Goal: Use online tool/utility: Utilize a website feature to perform a specific function

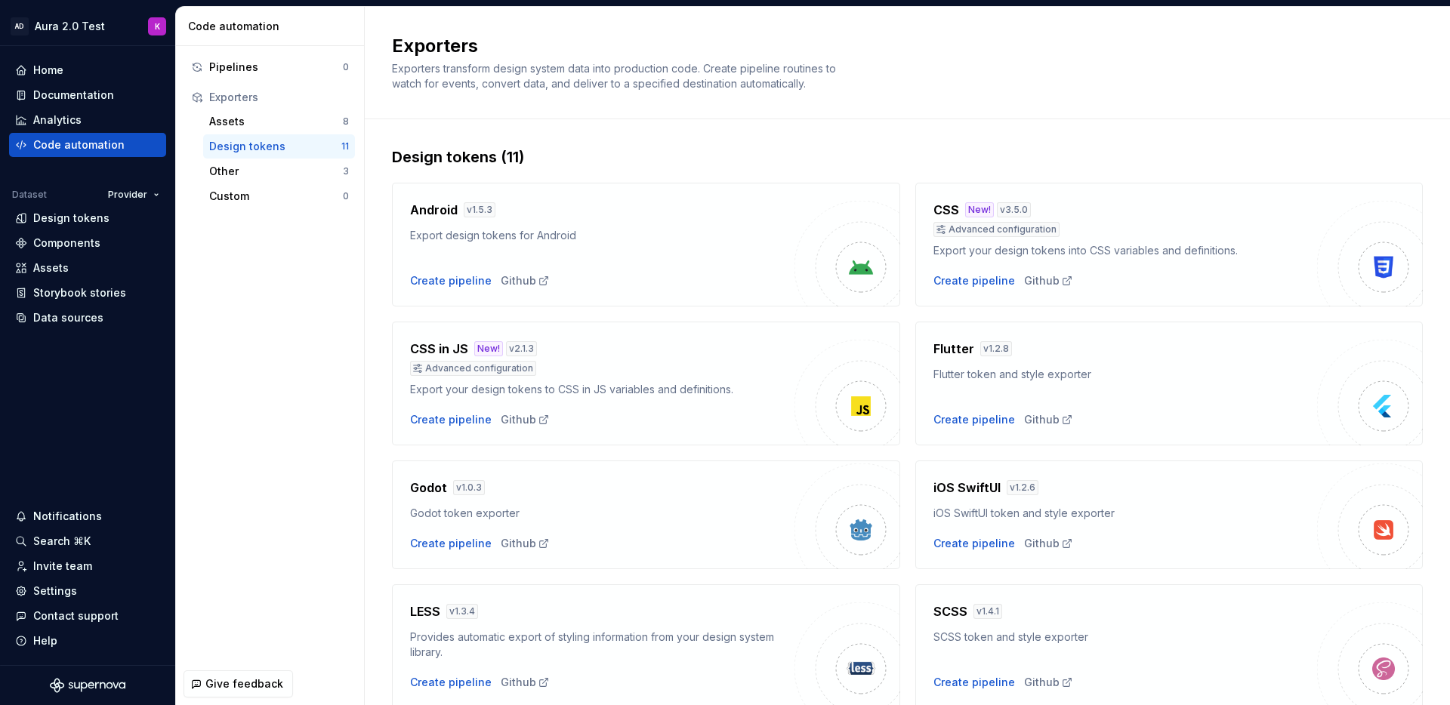
scroll to position [3, 0]
click at [1121, 516] on div "iOS SwiftUI token and style exporter" at bounding box center [1125, 510] width 384 height 15
click at [951, 543] on div "Create pipeline" at bounding box center [974, 540] width 82 height 15
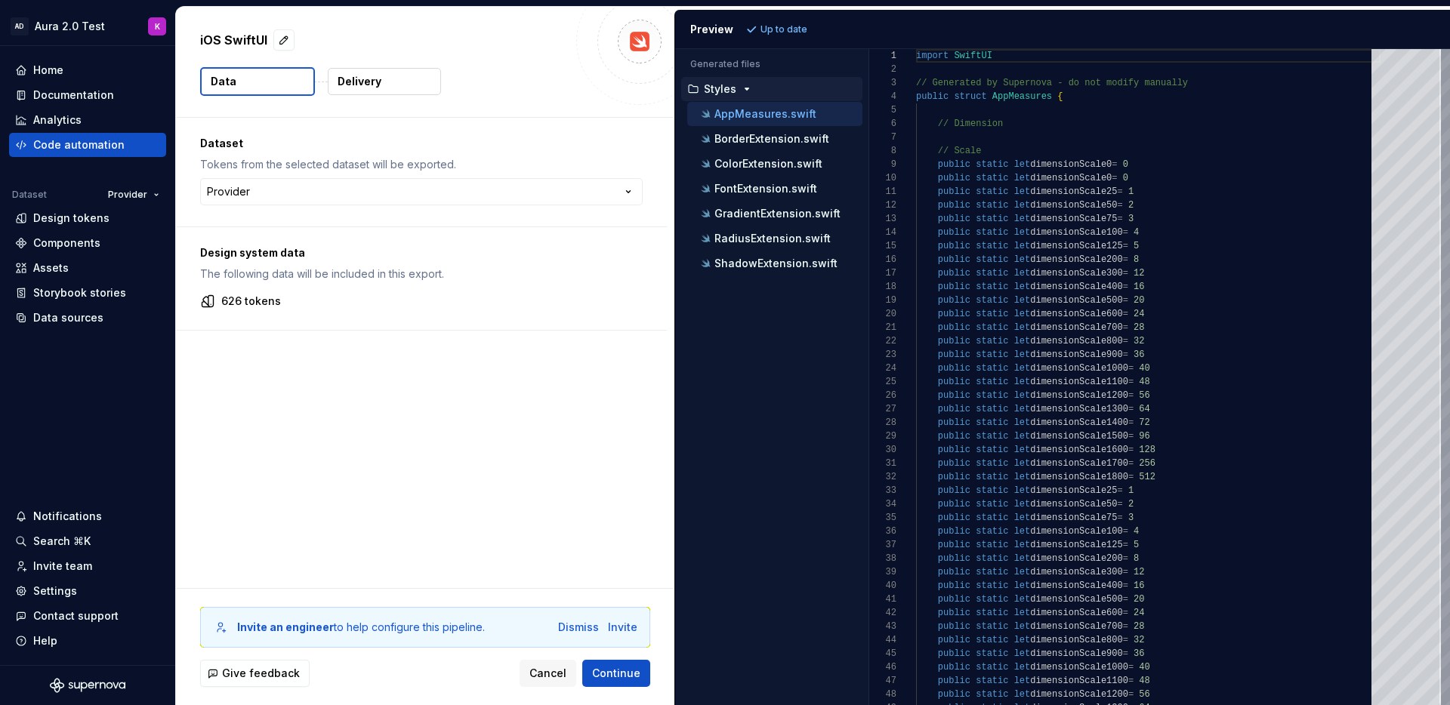
scroll to position [390, 0]
click at [537, 677] on span "Cancel" at bounding box center [547, 673] width 37 height 15
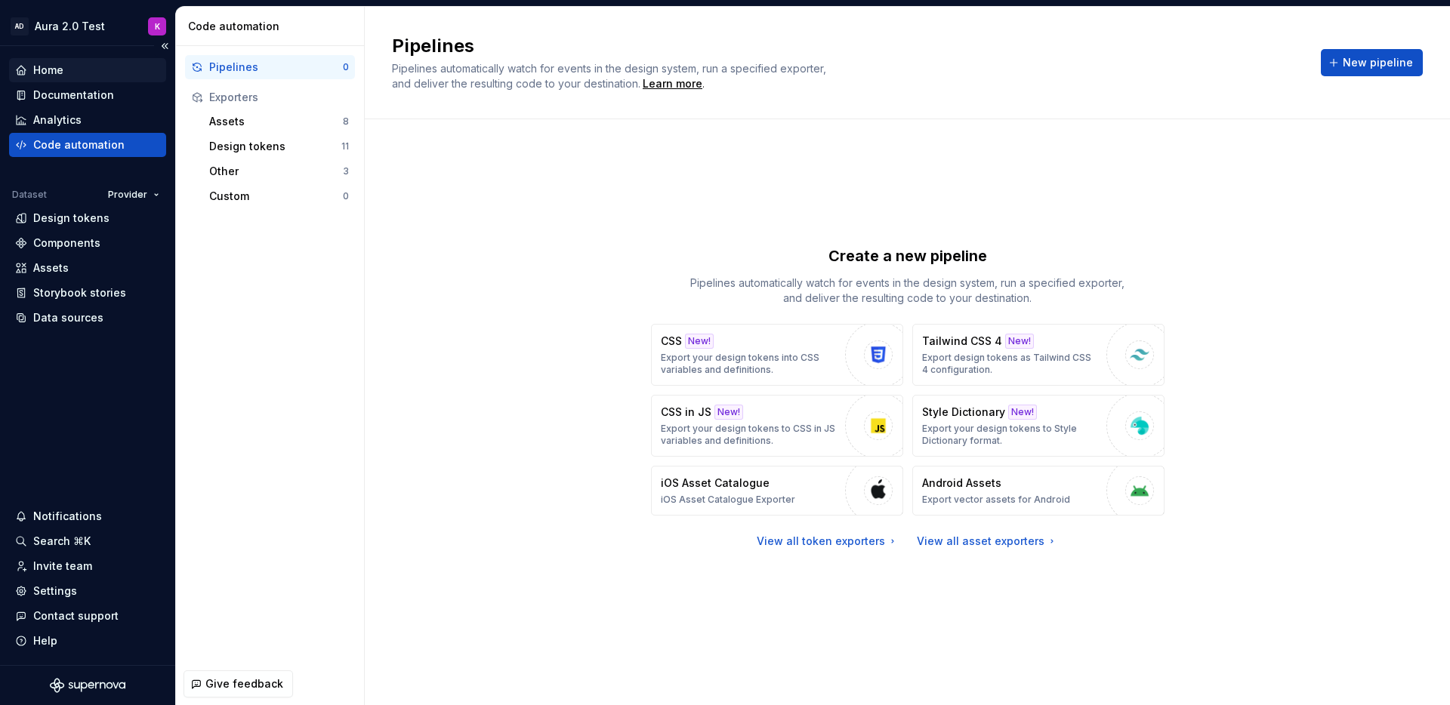
click at [39, 72] on div "Home" at bounding box center [48, 70] width 30 height 15
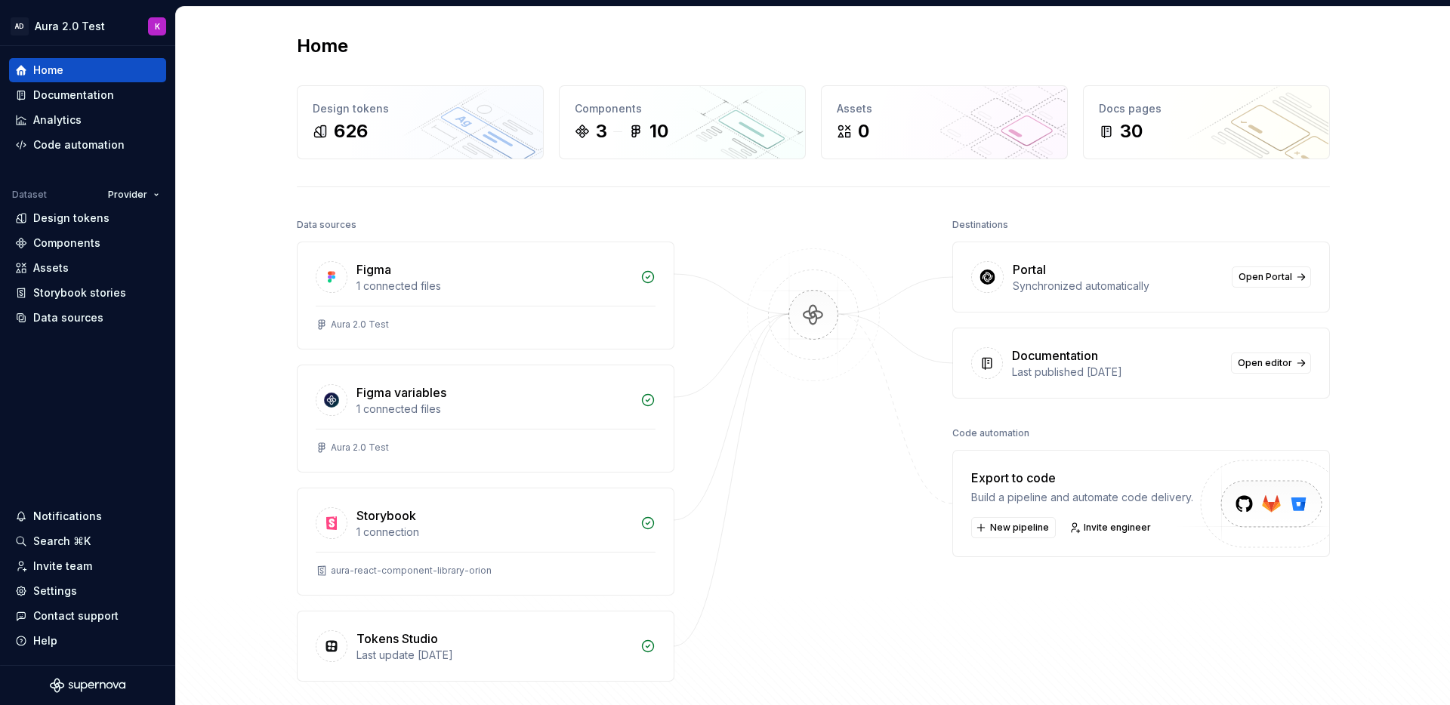
click at [1127, 564] on div "Destinations Portal Synchronized automatically Open Portal Documentation Last p…" at bounding box center [1141, 447] width 378 height 467
click at [1139, 495] on div "Build a pipeline and automate code delivery." at bounding box center [1082, 497] width 222 height 15
click at [990, 527] on span "New pipeline" at bounding box center [1019, 528] width 59 height 12
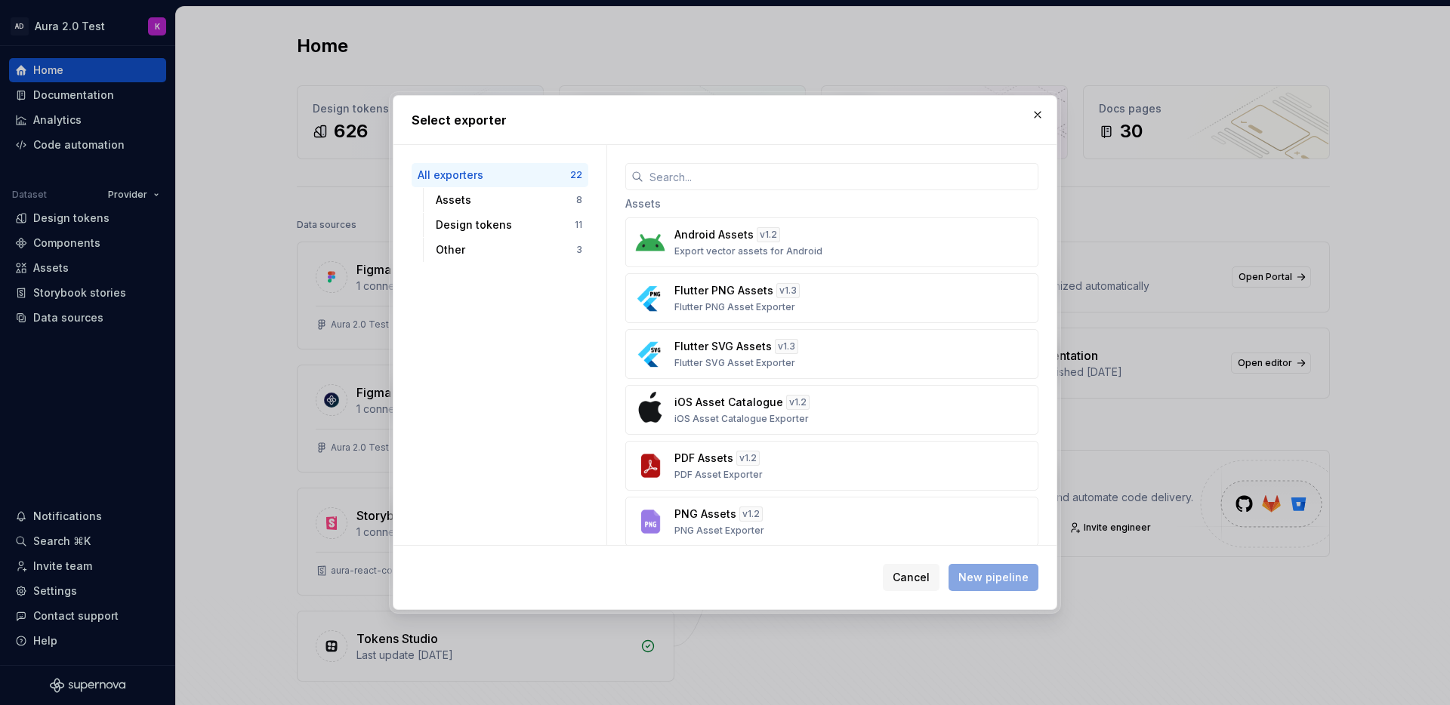
scroll to position [6, 0]
click at [705, 408] on div "iOS Asset Catalogue v 1.2 iOS Asset Catalogue Exporter" at bounding box center [827, 407] width 306 height 30
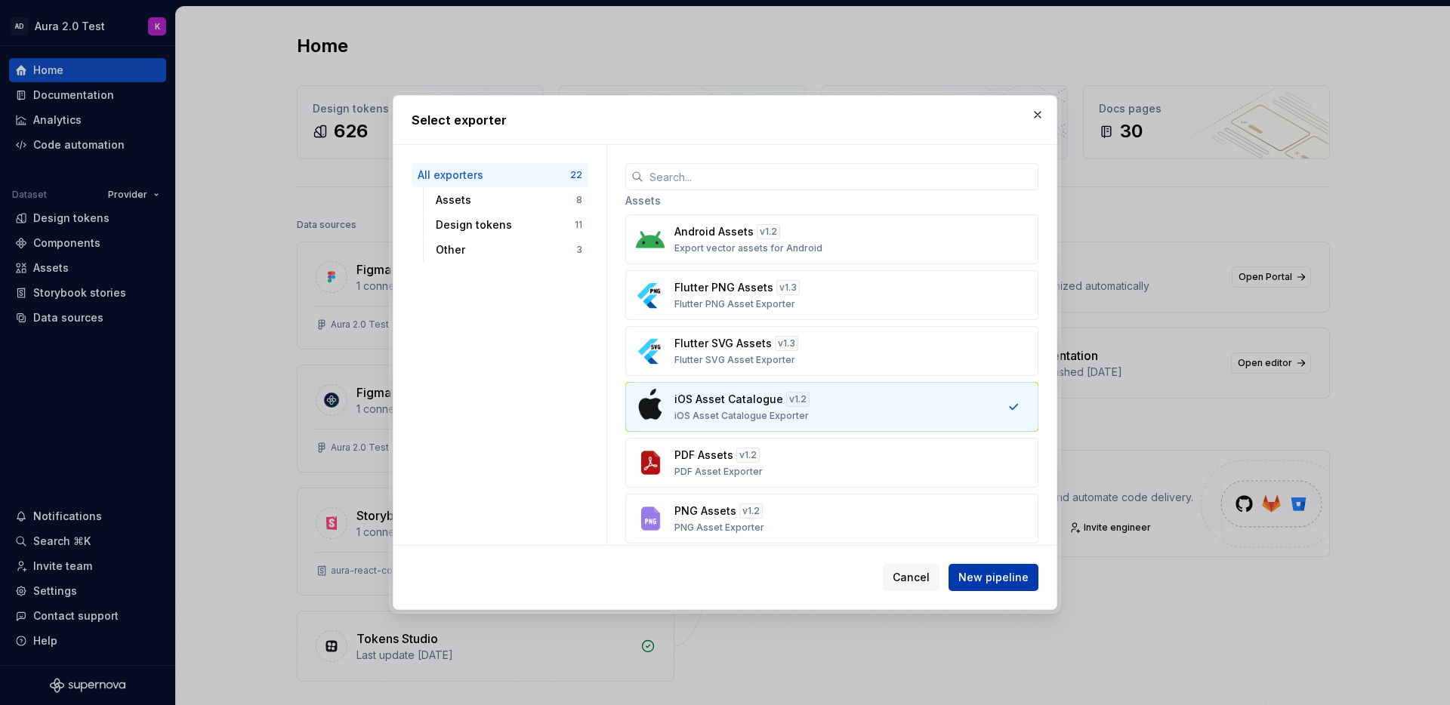
click at [982, 579] on span "New pipeline" at bounding box center [993, 577] width 70 height 15
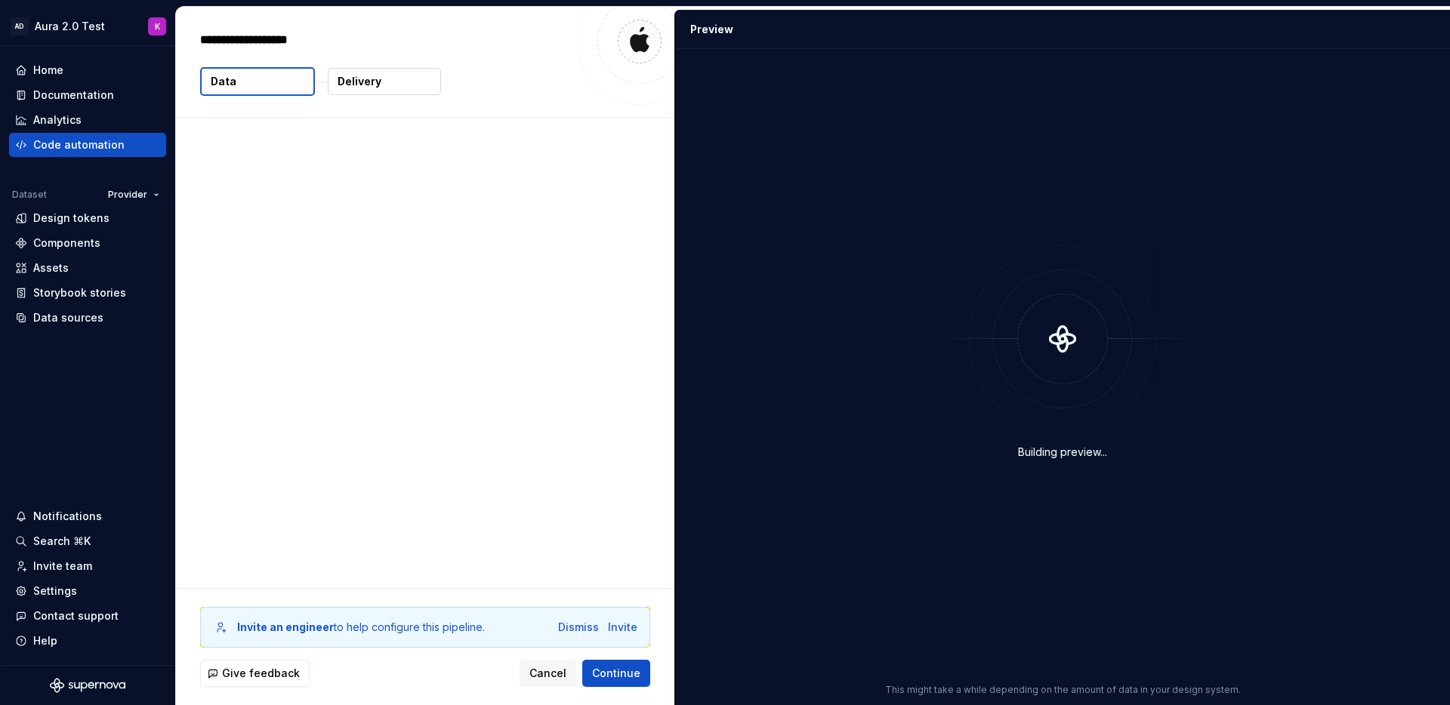
type textarea "*"
